Goal: Task Accomplishment & Management: Use online tool/utility

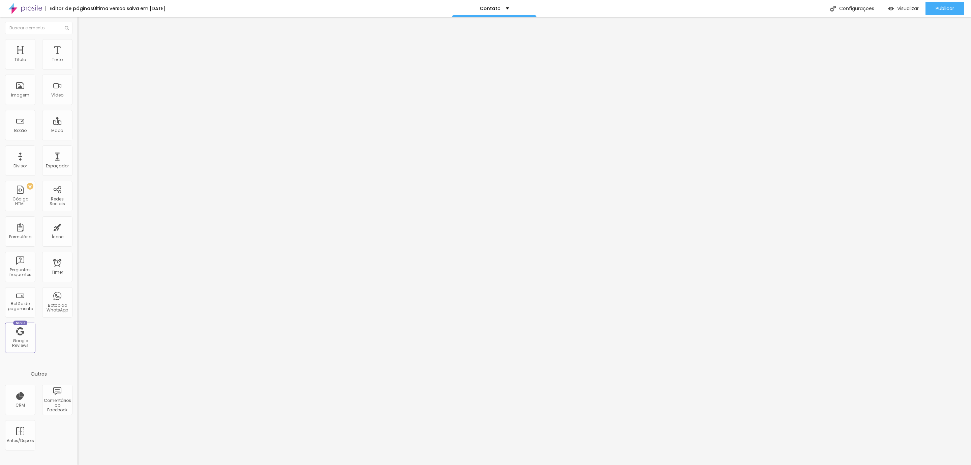
click at [78, 42] on li "Estilo" at bounding box center [117, 42] width 78 height 7
click at [78, 46] on img at bounding box center [81, 49] width 6 height 6
click at [78, 247] on input "text" at bounding box center [118, 250] width 81 height 7
click at [84, 47] on span "Estilo" at bounding box center [89, 44] width 10 height 6
click at [84, 40] on span "Conteúdo" at bounding box center [94, 37] width 21 height 6
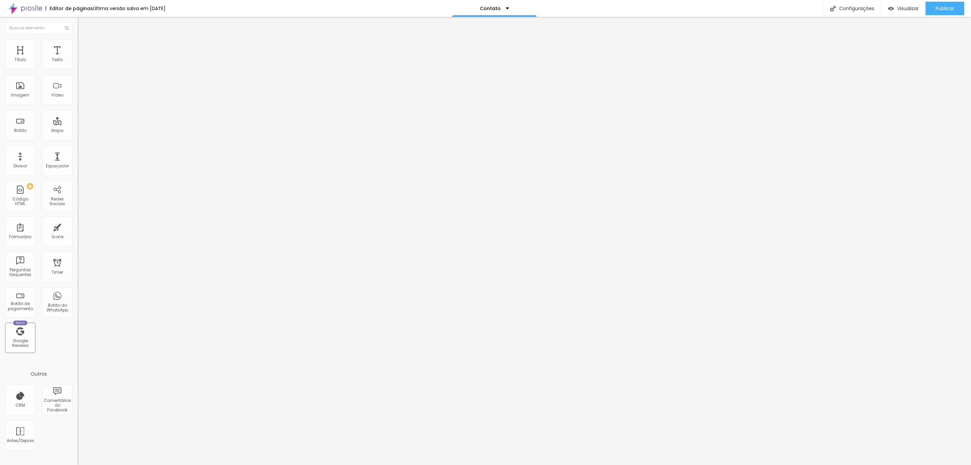
drag, startPoint x: 8, startPoint y: 64, endPoint x: 59, endPoint y: 65, distance: 50.2
click at [78, 65] on div "Sua conta no Alboom CRM: lifefotografia .[DOMAIN_NAME] * Para editar o formulár…" at bounding box center [117, 63] width 78 height 20
click at [78, 71] on p "* Para editar o formulário de captação de oportunidades, clique aqui ." at bounding box center [117, 67] width 78 height 12
click at [78, 73] on div "Sua conta no Alboom CRM: lifefotografia .[DOMAIN_NAME] * Para editar o formulár…" at bounding box center [117, 63] width 78 height 20
click at [78, 74] on link "clique aqui" at bounding box center [114, 69] width 73 height 10
